Goal: Check status: Check status

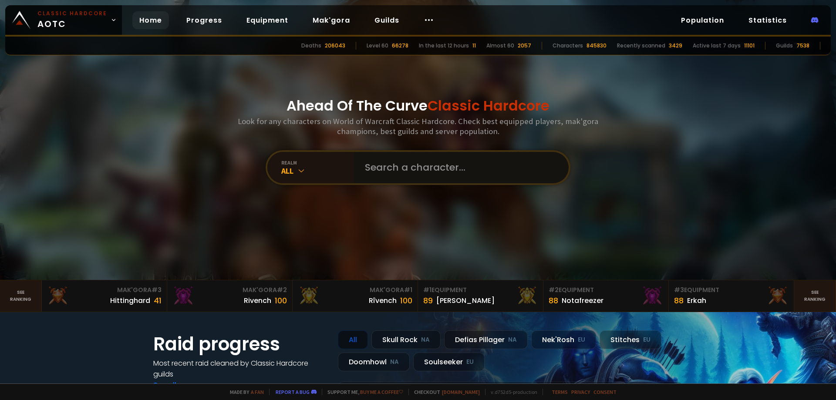
click at [422, 157] on input "text" at bounding box center [459, 167] width 199 height 31
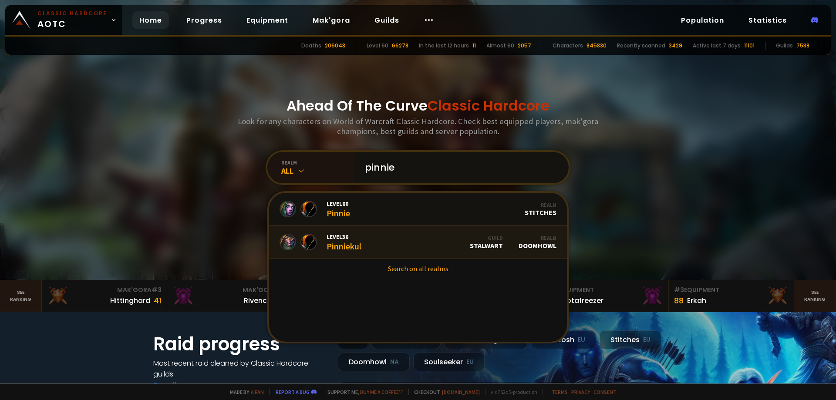
type input "pinnie"
click at [392, 243] on link "Level 36 Pinniekul Guild Stalwart Realm Doomhowl" at bounding box center [418, 242] width 298 height 33
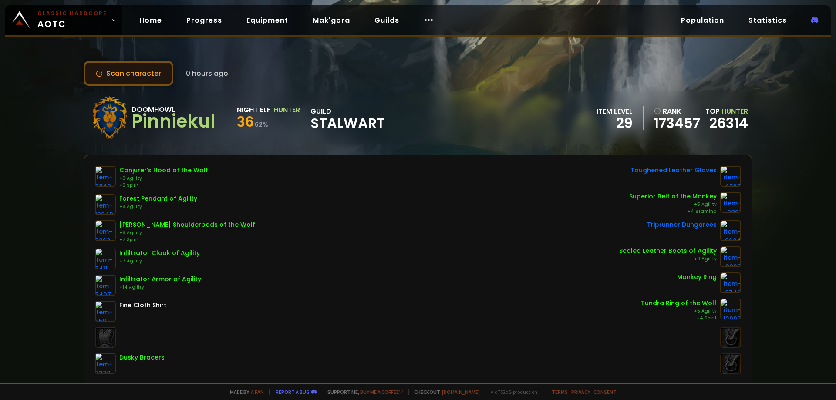
click at [138, 80] on button "Scan character" at bounding box center [129, 73] width 90 height 25
